Goal: Check status

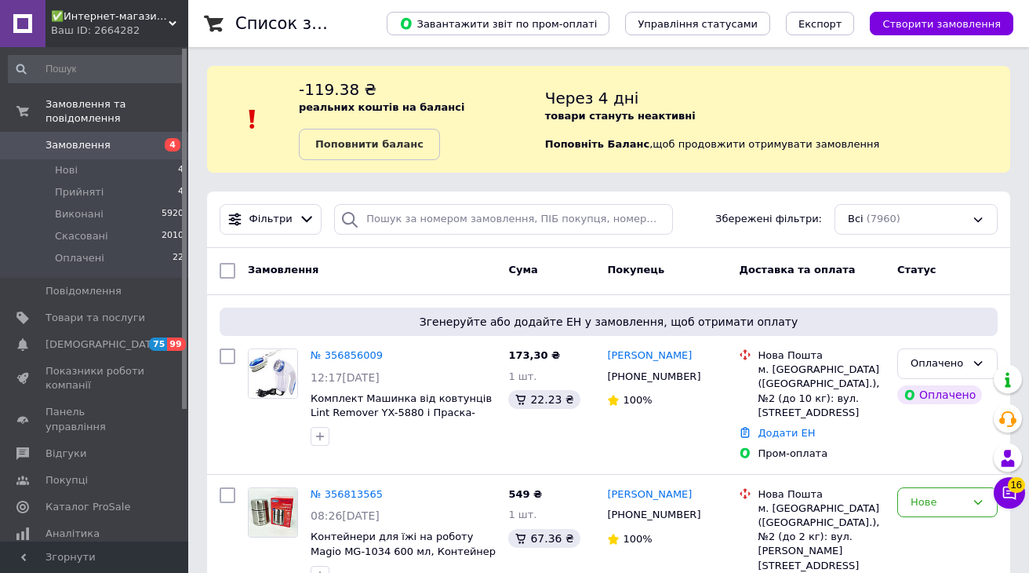
scroll to position [160, 0]
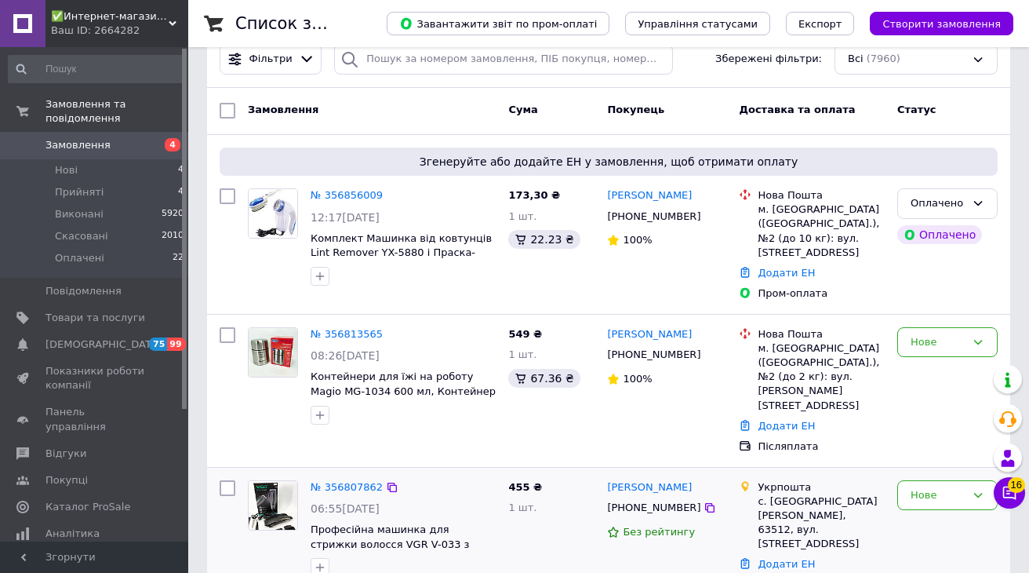
click at [704, 355] on icon at bounding box center [710, 355] width 13 height 13
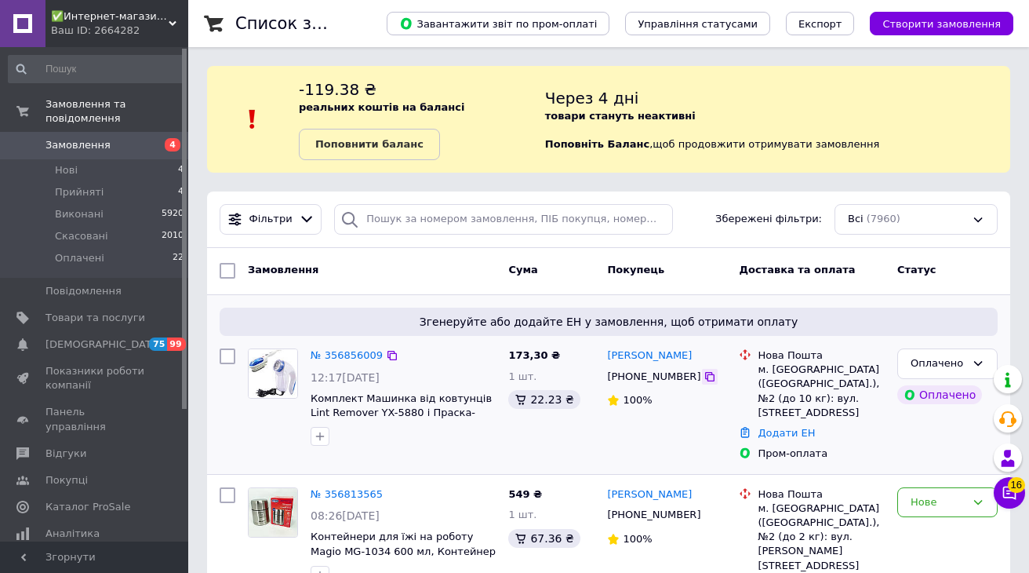
click at [704, 377] on icon at bounding box center [710, 376] width 13 height 13
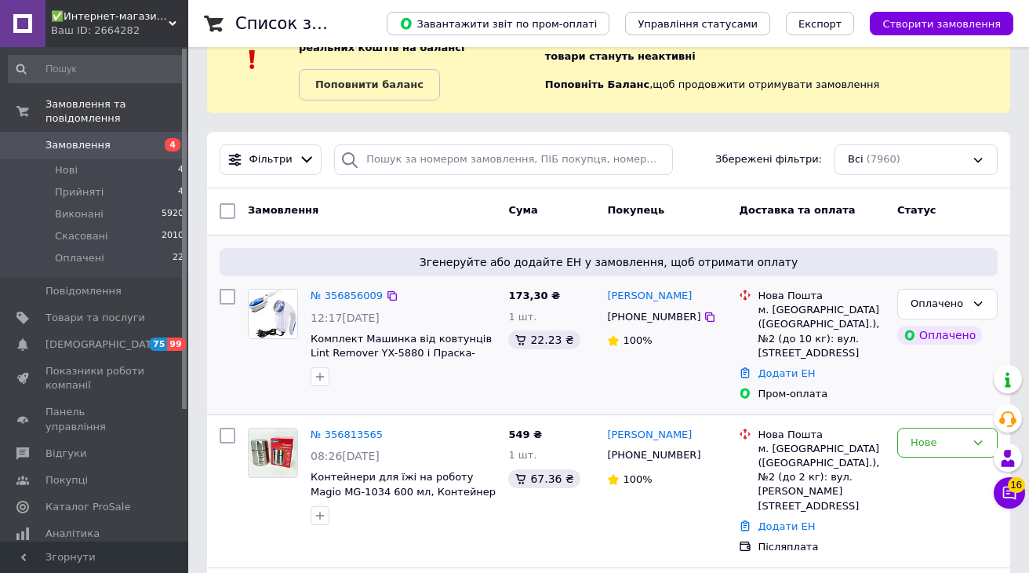
scroll to position [67, 0]
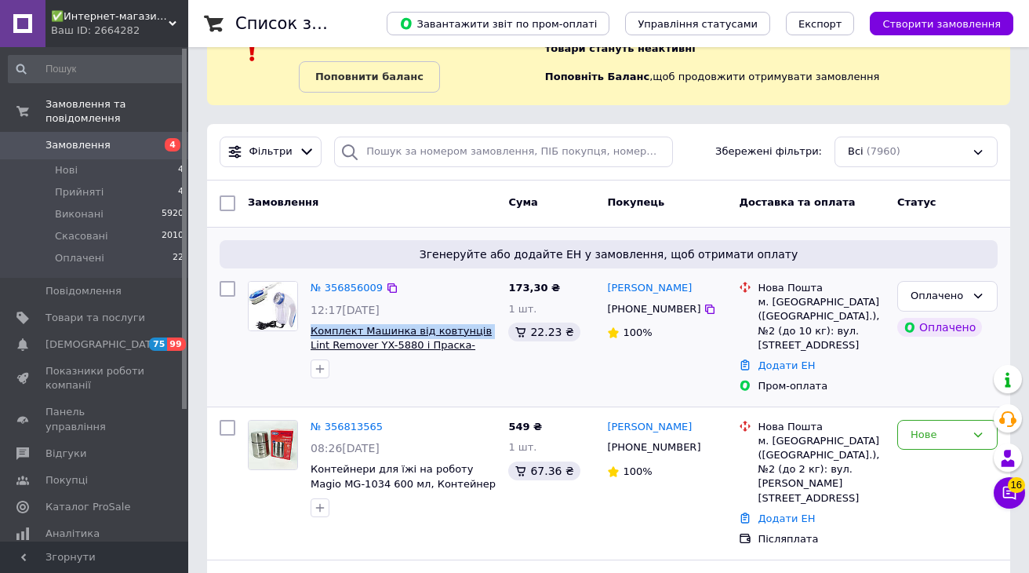
drag, startPoint x: 307, startPoint y: 328, endPoint x: 475, endPoint y: 331, distance: 167.9
click at [475, 331] on div "№ 356856009 12:17, 12.08.2025 Комплект Машинка від ковтунців Lint Remover YX-58…" at bounding box center [403, 330] width 198 height 110
copy span "Комплект Машинка від ковтунців"
